Goal: Information Seeking & Learning: Learn about a topic

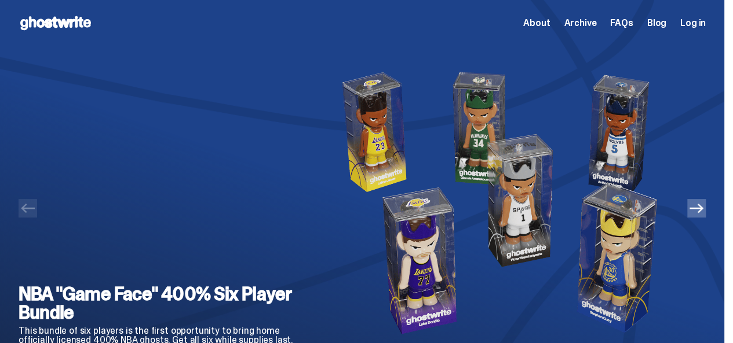
click at [244, 180] on div "NBA "Game Face" 400% Six Player Bundle This bundle of six players is the first …" at bounding box center [162, 217] width 286 height 343
click at [540, 24] on span "About" at bounding box center [536, 23] width 27 height 9
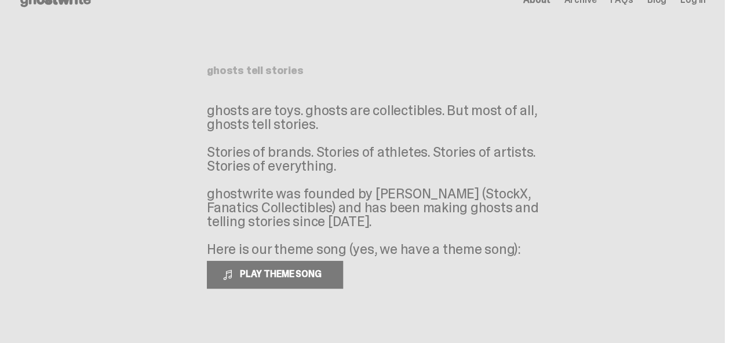
scroll to position [78, 0]
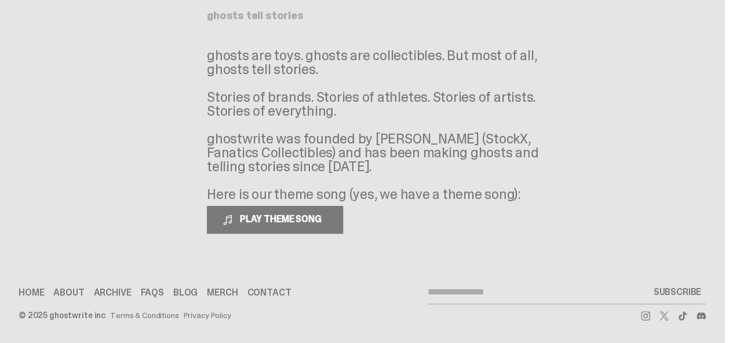
click at [278, 295] on link "Contact" at bounding box center [269, 292] width 44 height 9
click at [278, 294] on link "Contact" at bounding box center [269, 292] width 44 height 9
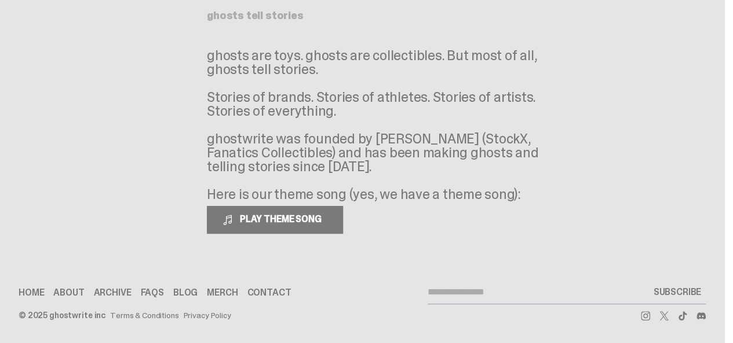
click at [278, 294] on link "Contact" at bounding box center [269, 292] width 44 height 9
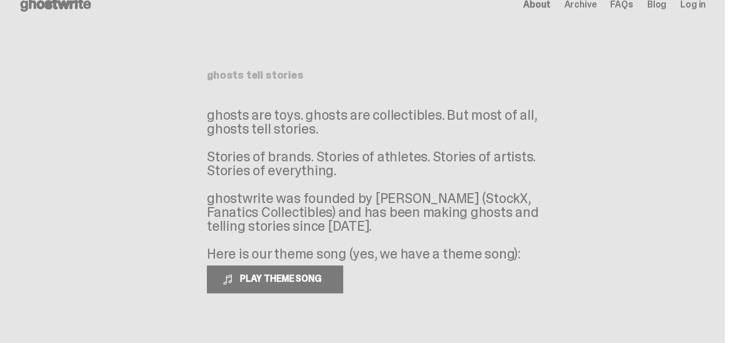
scroll to position [0, 0]
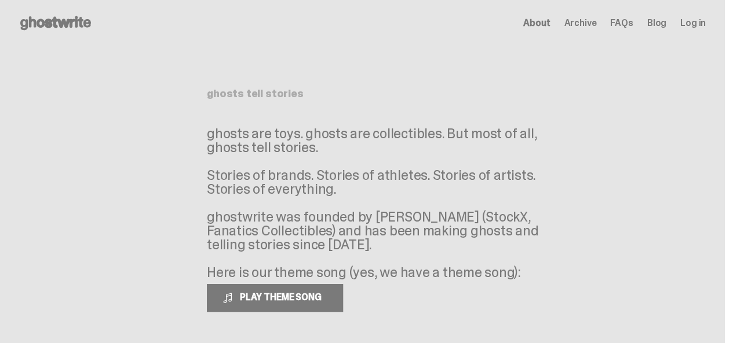
click at [617, 21] on span "FAQs" at bounding box center [621, 23] width 23 height 9
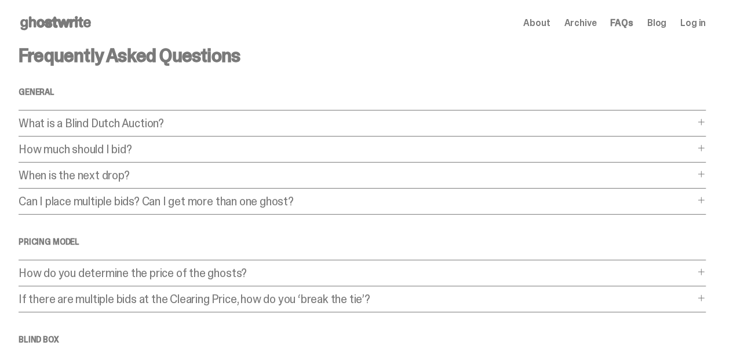
click at [661, 28] on link "Blog" at bounding box center [656, 23] width 19 height 9
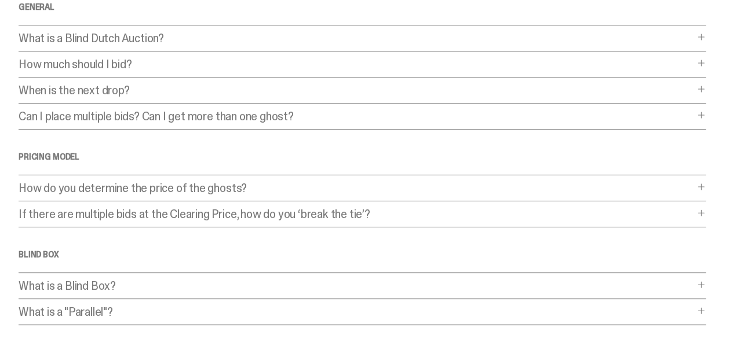
scroll to position [174, 0]
